Goal: Information Seeking & Learning: Learn about a topic

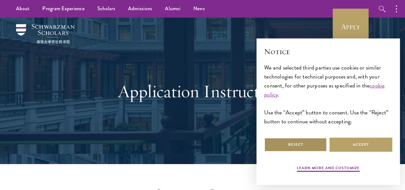
click at [313, 142] on button "Reject" at bounding box center [295, 144] width 63 height 14
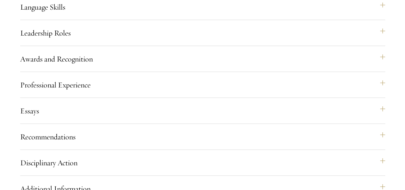
scroll to position [704, 0]
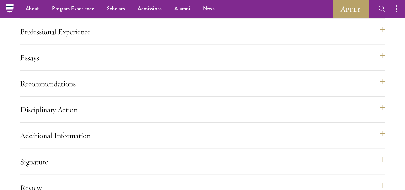
scroll to position [705, 0]
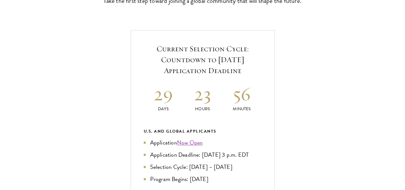
scroll to position [224, 0]
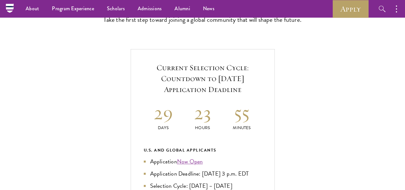
scroll to position [192, 0]
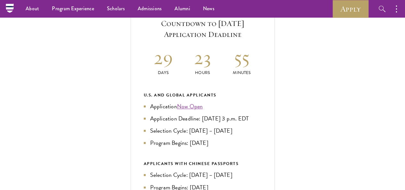
scroll to position [256, 0]
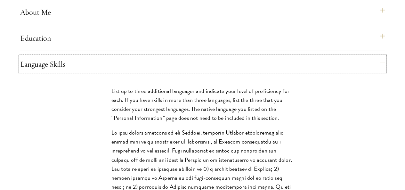
scroll to position [672, 0]
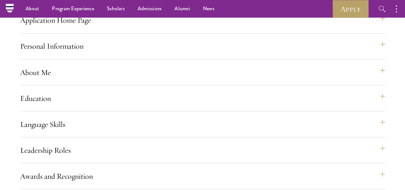
scroll to position [544, 0]
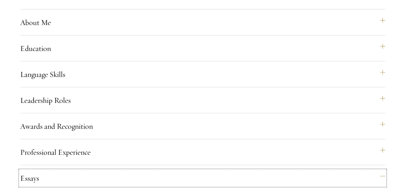
scroll to position [608, 0]
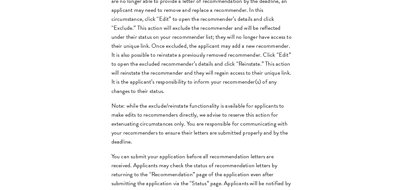
scroll to position [1024, 0]
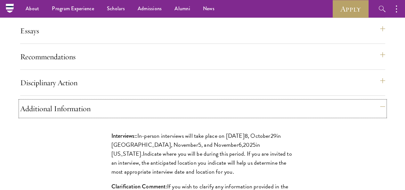
scroll to position [736, 0]
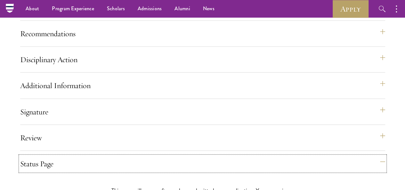
scroll to position [672, 0]
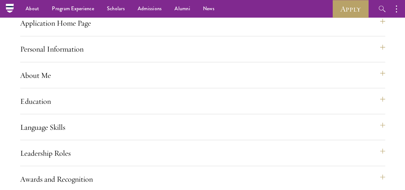
scroll to position [544, 0]
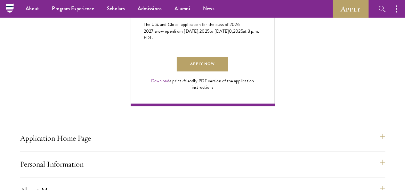
scroll to position [416, 0]
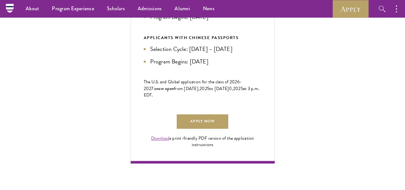
scroll to position [352, 0]
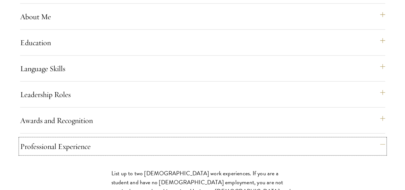
scroll to position [608, 0]
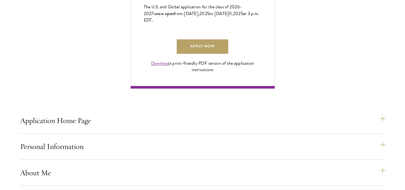
scroll to position [512, 0]
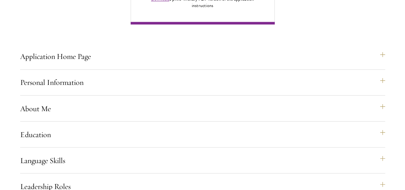
click at [207, 101] on div "Application Home Page The online application form must be completed in English.…" at bounding box center [202, 120] width 365 height 783
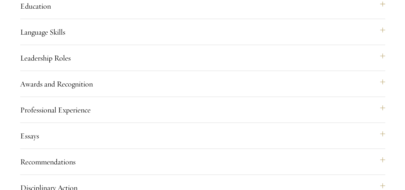
scroll to position [672, 0]
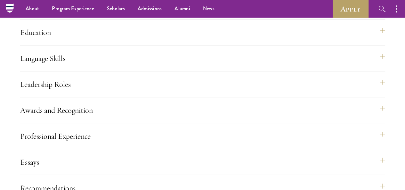
scroll to position [608, 0]
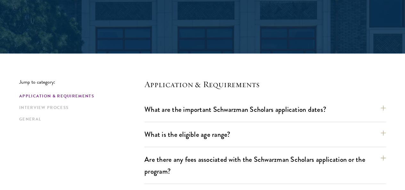
scroll to position [128, 0]
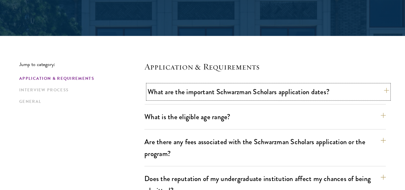
click at [369, 94] on button "What are the important Schwarzman Scholars application dates?" at bounding box center [268, 91] width 241 height 14
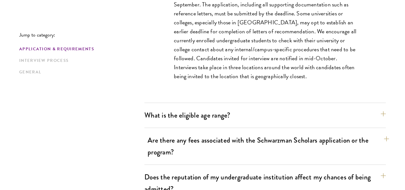
scroll to position [320, 0]
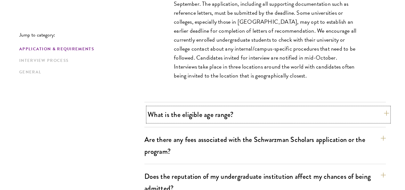
click at [371, 117] on button "What is the eligible age range?" at bounding box center [268, 114] width 241 height 14
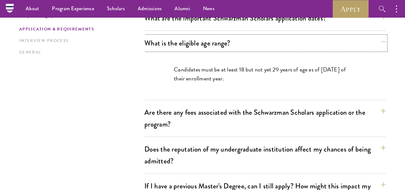
scroll to position [192, 0]
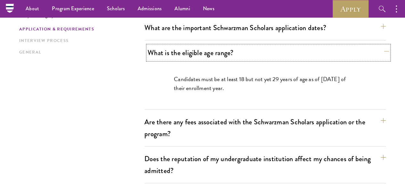
click at [369, 56] on button "What is the eligible age range?" at bounding box center [268, 52] width 241 height 14
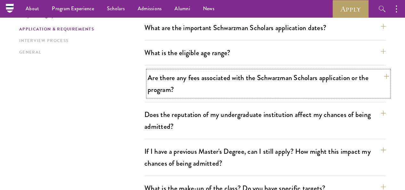
click at [371, 76] on button "Are there any fees associated with the Schwarzman Scholars application or the p…" at bounding box center [268, 83] width 241 height 26
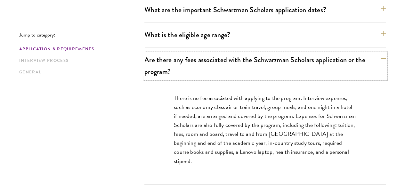
scroll to position [224, 0]
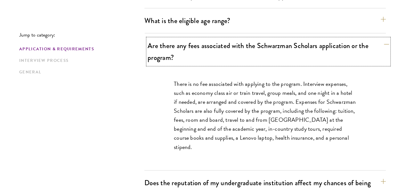
click at [371, 42] on button "Are there any fees associated with the Schwarzman Scholars application or the p…" at bounding box center [268, 51] width 241 height 26
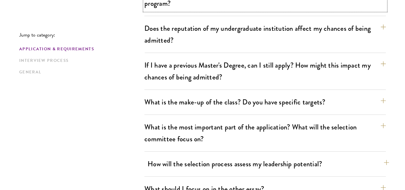
scroll to position [288, 0]
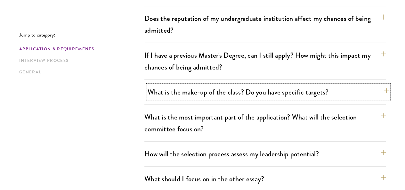
click at [373, 85] on button "What is the make-up of the class? Do you have specific targets?" at bounding box center [268, 92] width 241 height 14
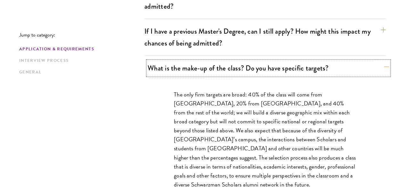
scroll to position [320, 0]
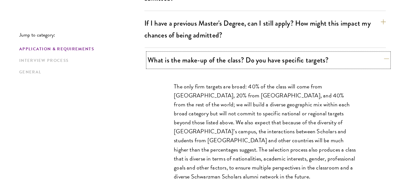
click at [367, 53] on button "What is the make-up of the class? Do you have specific targets?" at bounding box center [268, 60] width 241 height 14
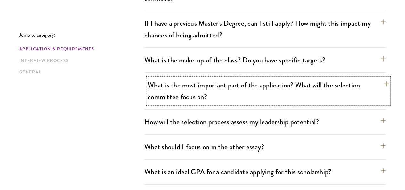
click at [373, 78] on button "What is the most important part of the application? What will the selection com…" at bounding box center [268, 91] width 241 height 26
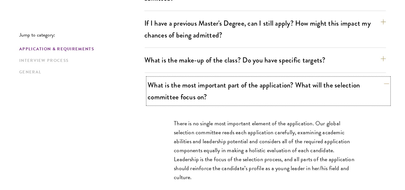
scroll to position [352, 0]
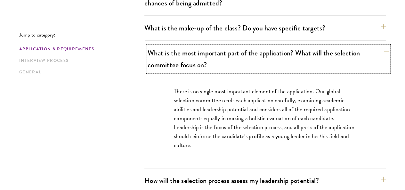
click at [368, 46] on button "What is the most important part of the application? What will the selection com…" at bounding box center [268, 59] width 241 height 26
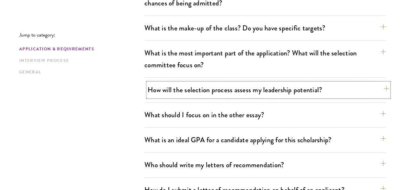
click at [369, 83] on button "How will the selection process assess my leadership potential?" at bounding box center [268, 90] width 241 height 14
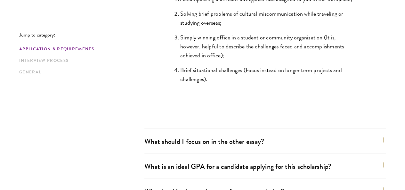
scroll to position [704, 0]
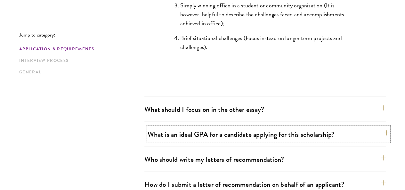
click at [371, 127] on button "What is an ideal GPA for a candidate applying for this scholarship?" at bounding box center [268, 134] width 241 height 14
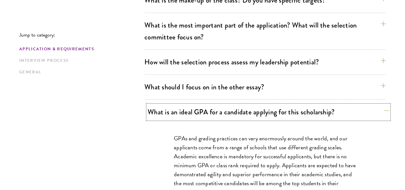
scroll to position [416, 0]
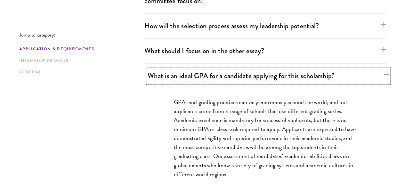
click at [371, 68] on button "What is an ideal GPA for a candidate applying for this scholarship?" at bounding box center [268, 75] width 241 height 14
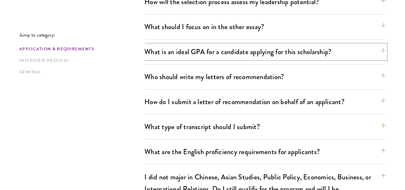
scroll to position [448, 0]
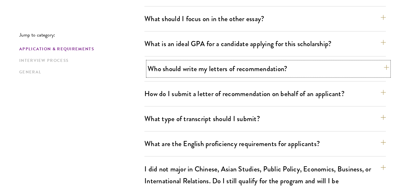
click at [371, 61] on button "Who should write my letters of recommendation?" at bounding box center [268, 68] width 241 height 14
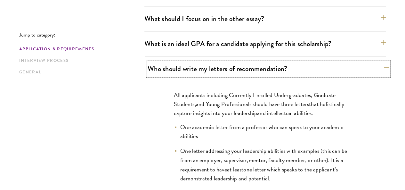
click at [367, 61] on button "Who should write my letters of recommendation?" at bounding box center [268, 68] width 241 height 14
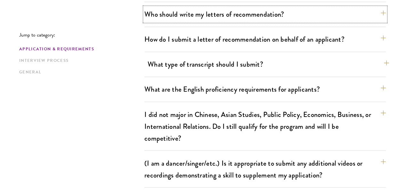
scroll to position [512, 0]
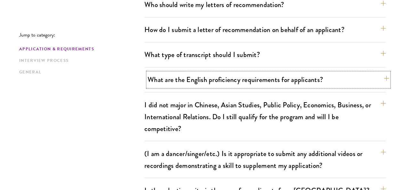
click at [371, 72] on button "What are the English proficiency requirements for applicants?" at bounding box center [268, 79] width 241 height 14
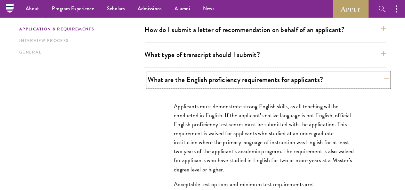
click at [365, 72] on button "What are the English proficiency requirements for applicants?" at bounding box center [268, 79] width 241 height 14
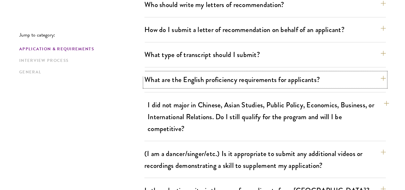
scroll to position [544, 0]
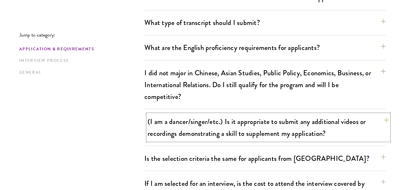
click at [366, 114] on button "(I am a dancer/singer/etc.) Is it appropriate to submit any additional videos o…" at bounding box center [268, 127] width 241 height 26
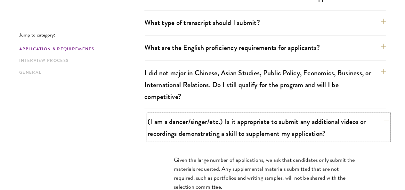
click at [366, 114] on button "(I am a dancer/singer/etc.) Is it appropriate to submit any additional videos o…" at bounding box center [268, 127] width 241 height 26
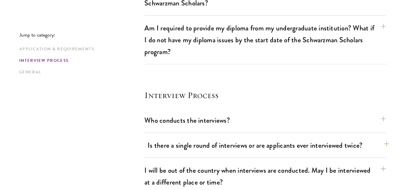
scroll to position [736, 0]
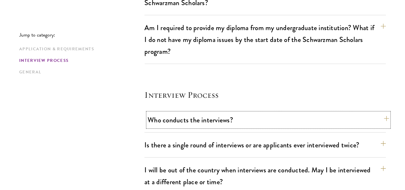
click at [357, 113] on button "Who conducts the interviews?" at bounding box center [268, 120] width 241 height 14
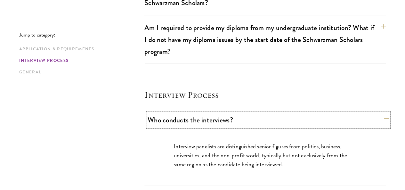
click at [357, 113] on button "Who conducts the interviews?" at bounding box center [268, 120] width 241 height 14
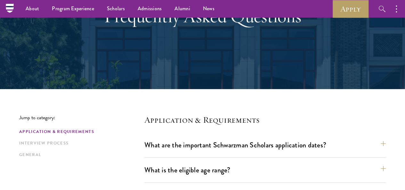
scroll to position [64, 0]
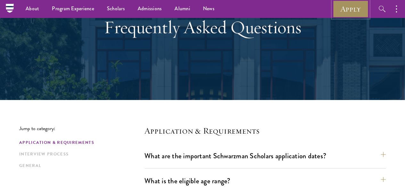
click at [359, 13] on link "Apply" at bounding box center [350, 9] width 36 height 18
